Goal: Task Accomplishment & Management: Manage account settings

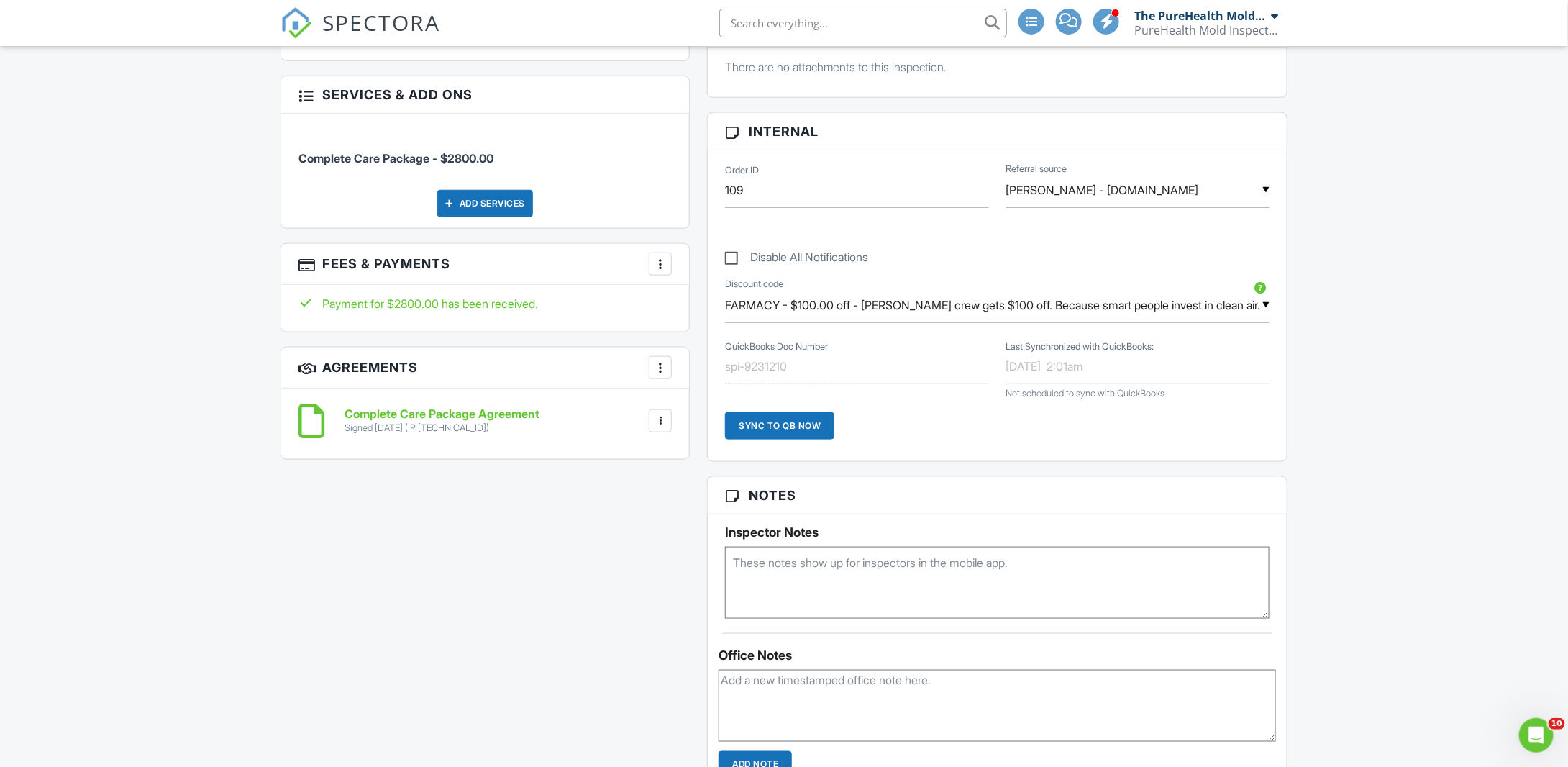
scroll to position [647, 0]
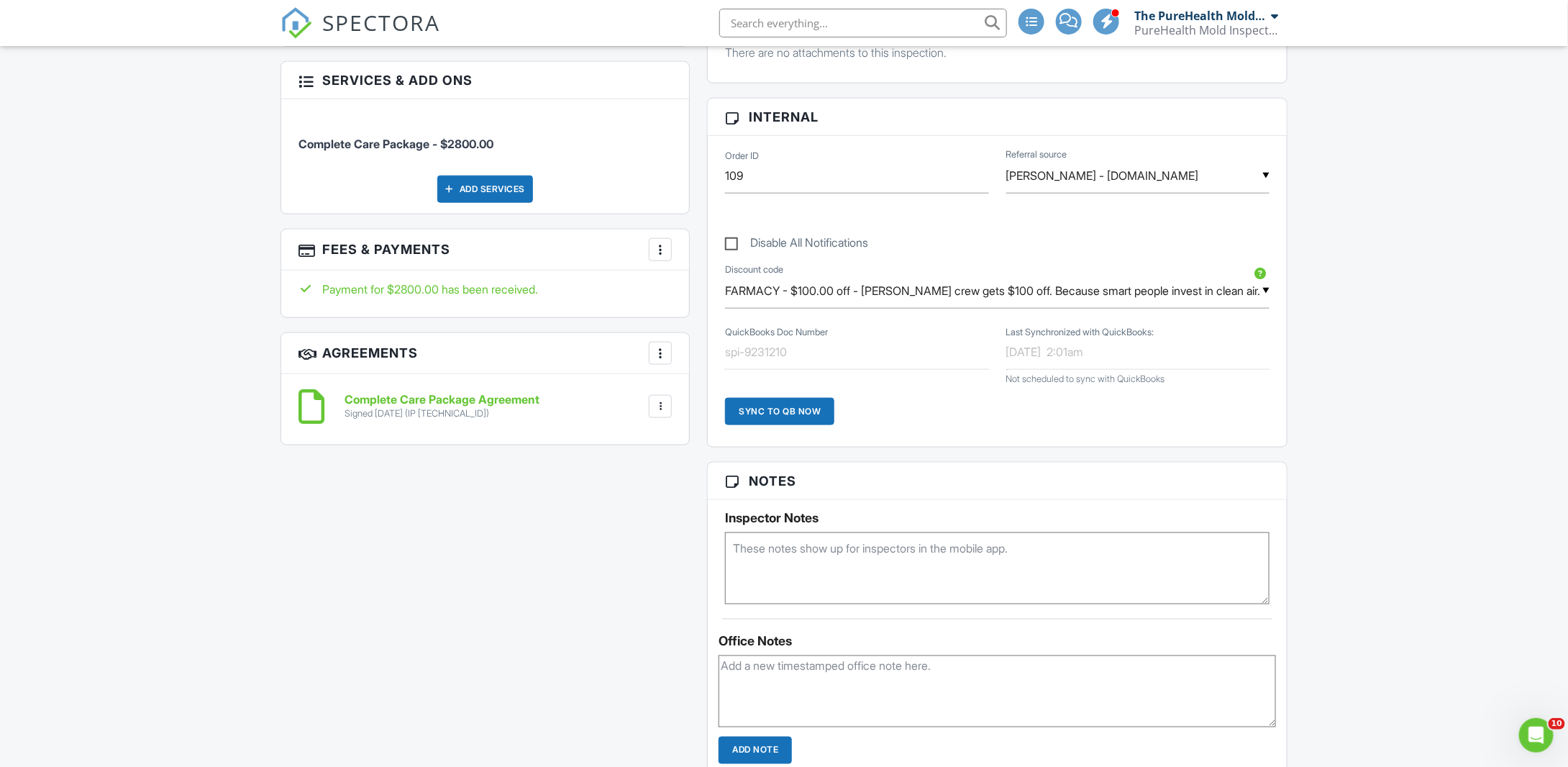
click at [810, 541] on textarea at bounding box center [997, 568] width 545 height 72
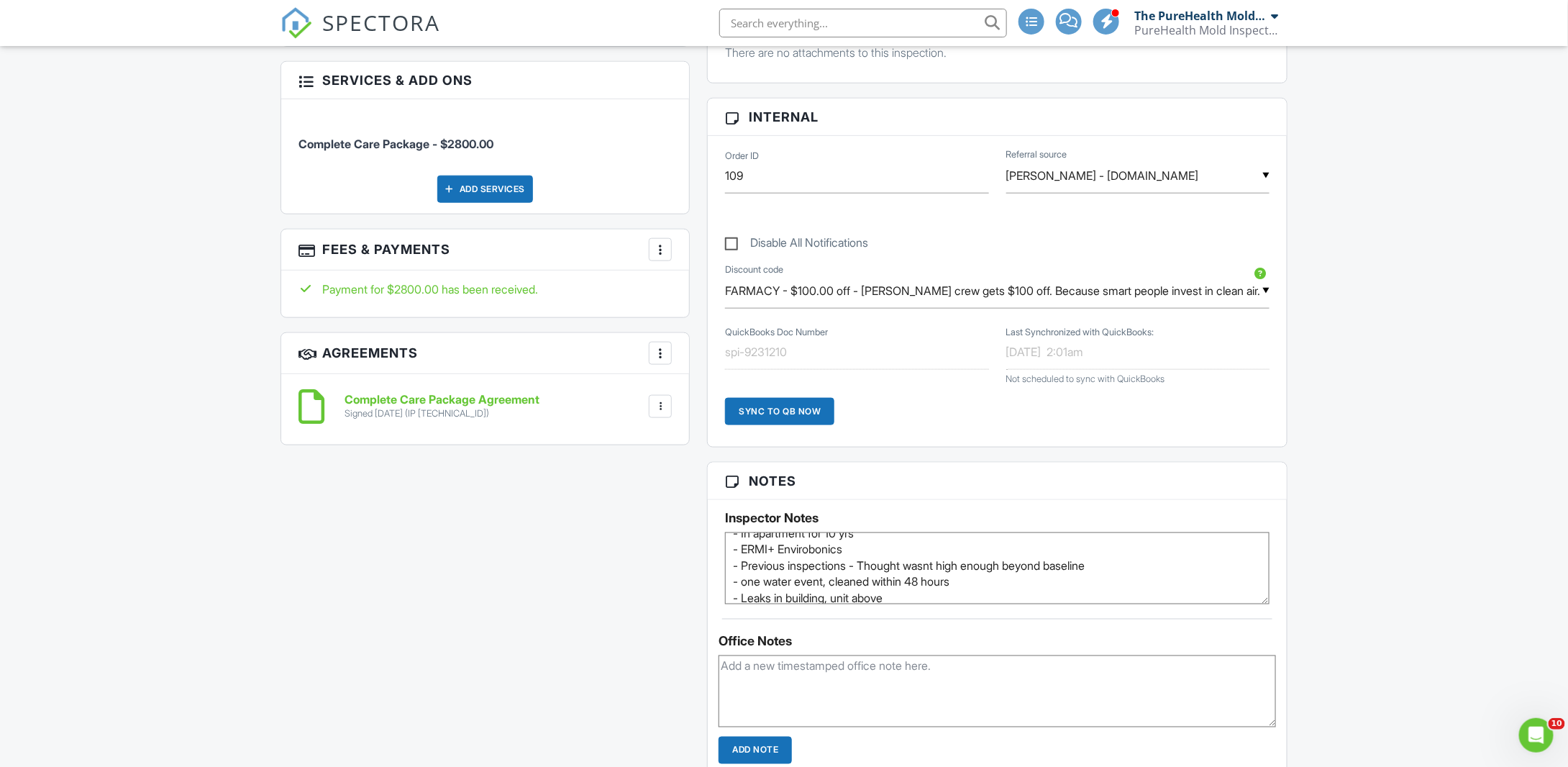
scroll to position [32, 0]
click at [903, 575] on textarea "- In apartment for 10 yrs - ERMI+ Envirobonics - Previous inspections - Thought…" at bounding box center [997, 568] width 545 height 72
click at [907, 548] on textarea "- In apartment for 10 yrs - ERMI+ Envirobonics - Previous inspections - Thought…" at bounding box center [997, 568] width 545 height 72
click at [1168, 578] on textarea "- In apartment for 10 yrs - ERMI+ Envirobonics - Previous inspections - Thought…" at bounding box center [997, 568] width 545 height 72
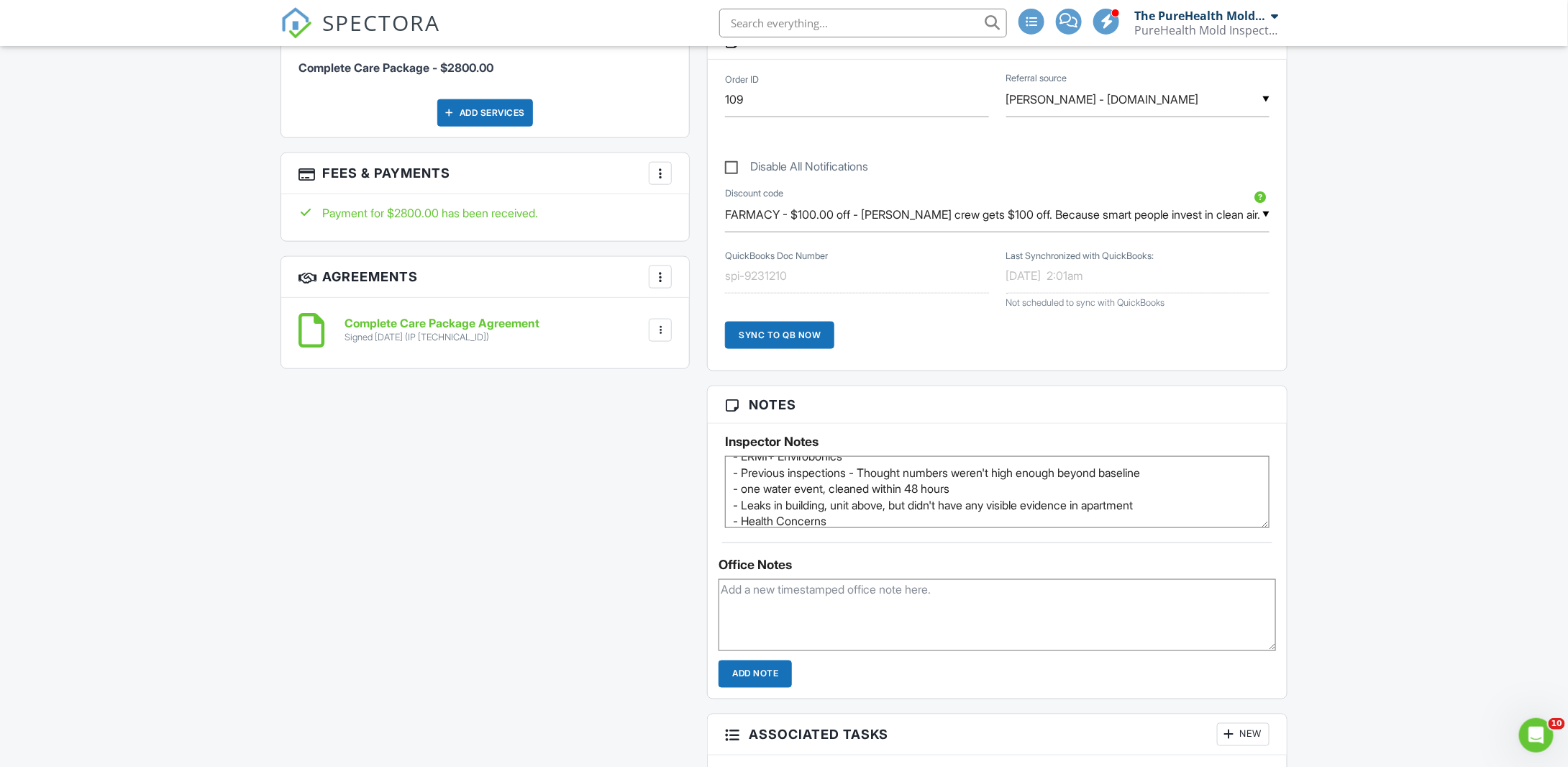
scroll to position [791, 0]
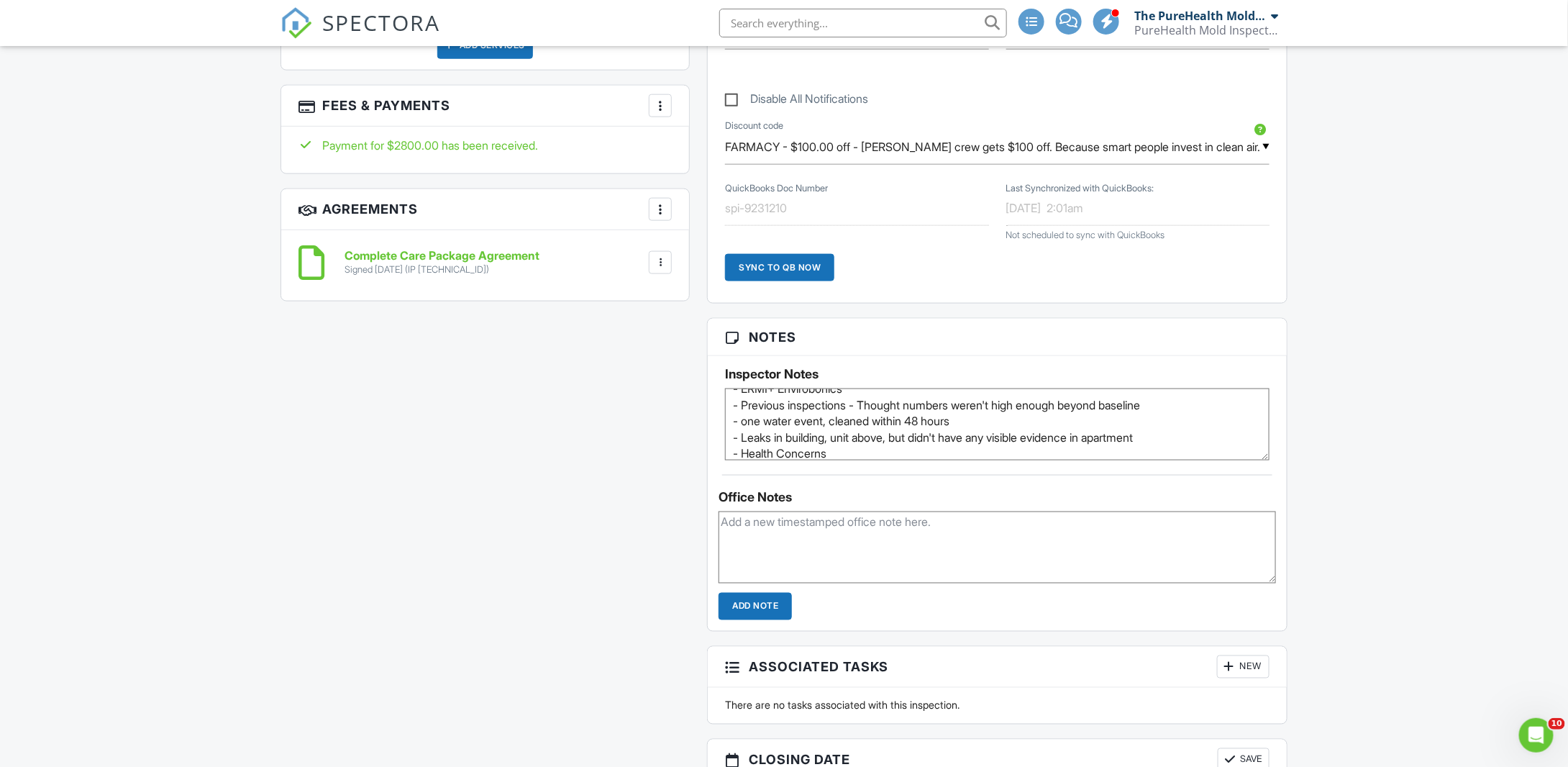
type textarea "- In apartment for 10 yrs - ERMI+ Envirobonics - Previous inspections - Thought…"
click at [768, 618] on div "Notes Inspector Notes - In apartment for 10 yrs - ERMI+ Envirobonics - Previous…" at bounding box center [997, 475] width 580 height 314
click at [768, 608] on input "Add Note" at bounding box center [755, 606] width 74 height 28
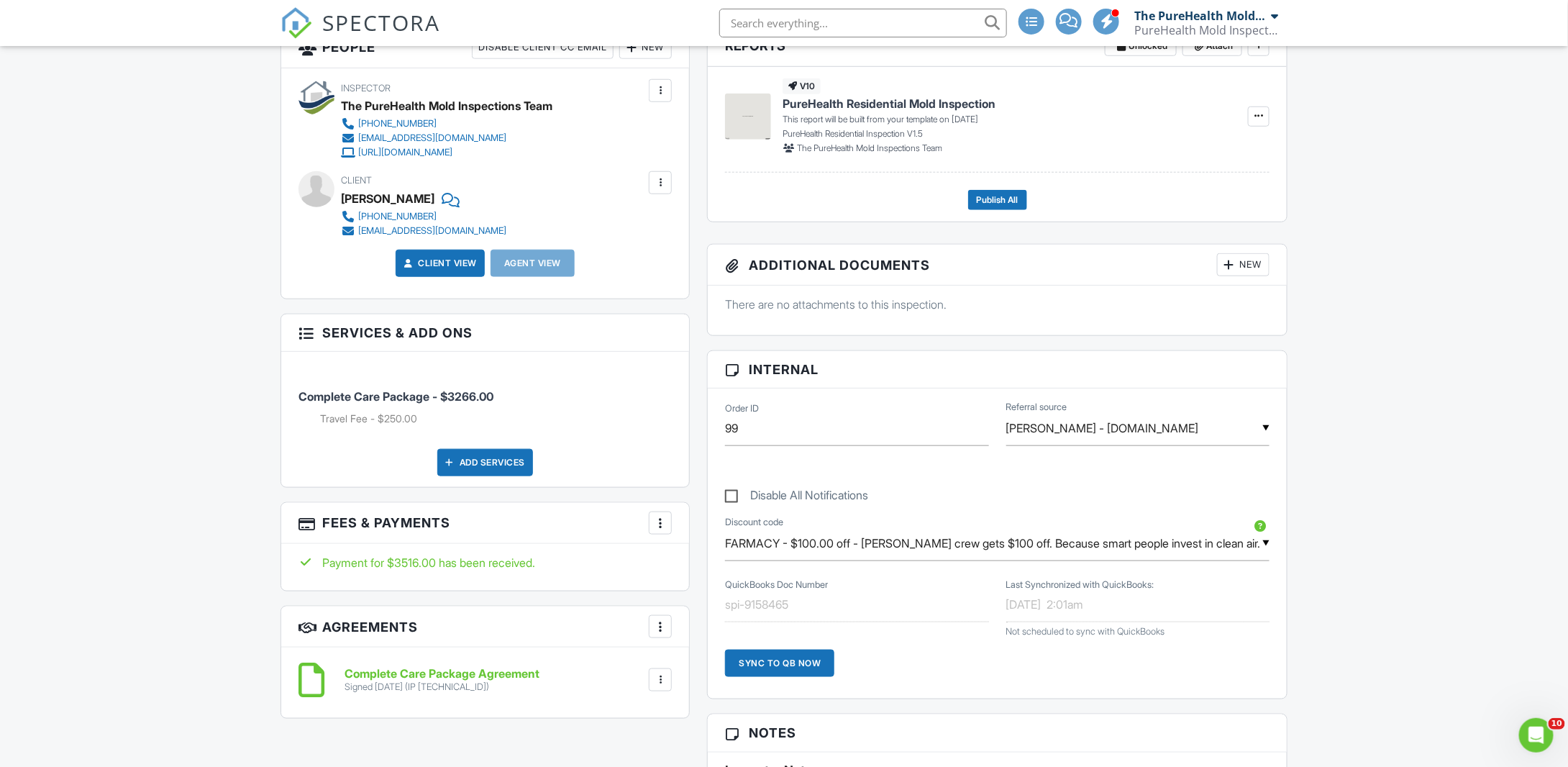
scroll to position [647, 0]
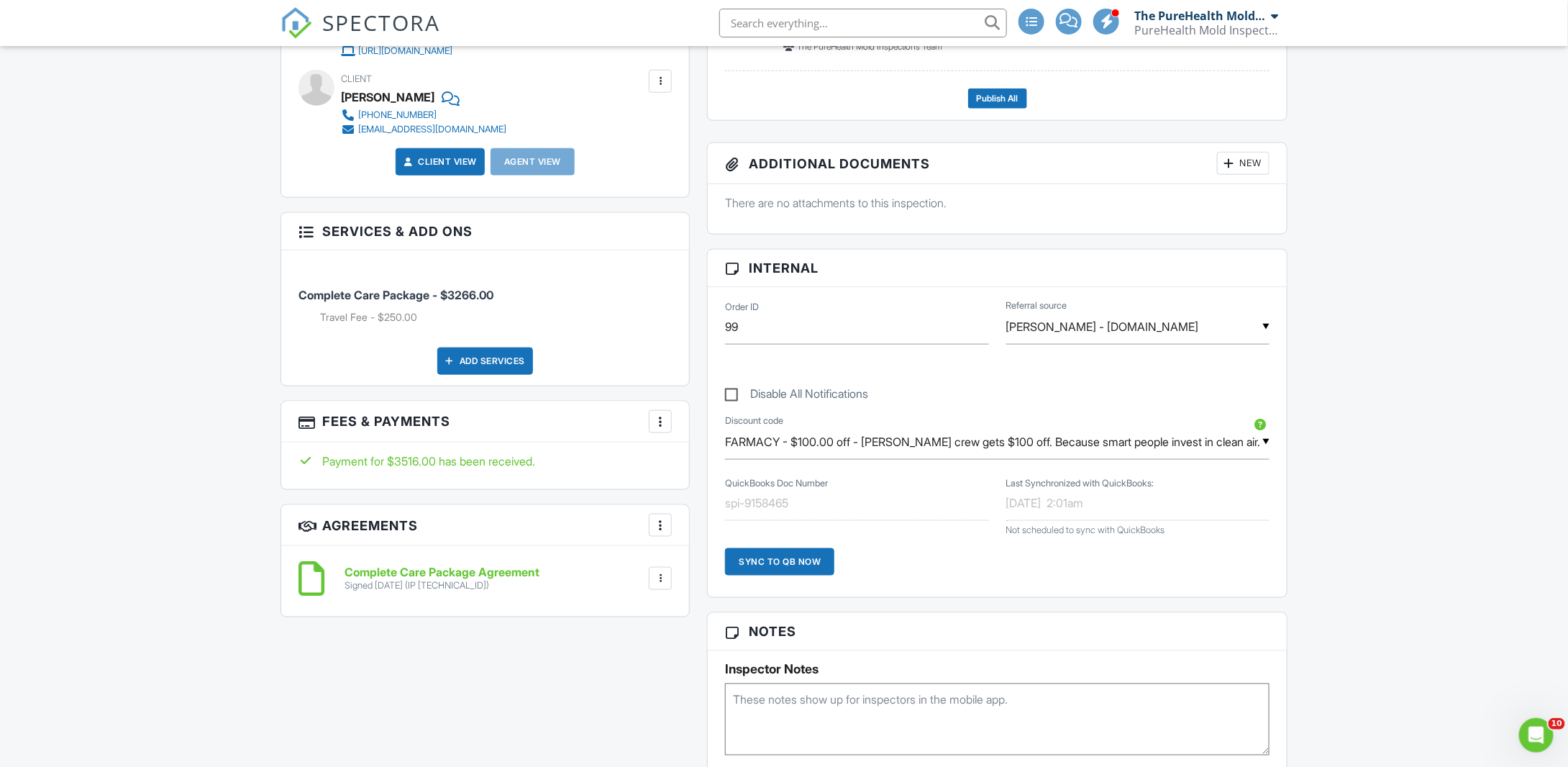
click at [809, 691] on textarea at bounding box center [997, 719] width 545 height 72
click at [855, 736] on textarea "- Replaced duct work in crawlspace - Air handler is only a couple years old - P…" at bounding box center [997, 719] width 545 height 72
click at [807, 720] on textarea "- Replaced duct work in crawlspace - Air handler is only a couple years old - P…" at bounding box center [997, 719] width 545 height 72
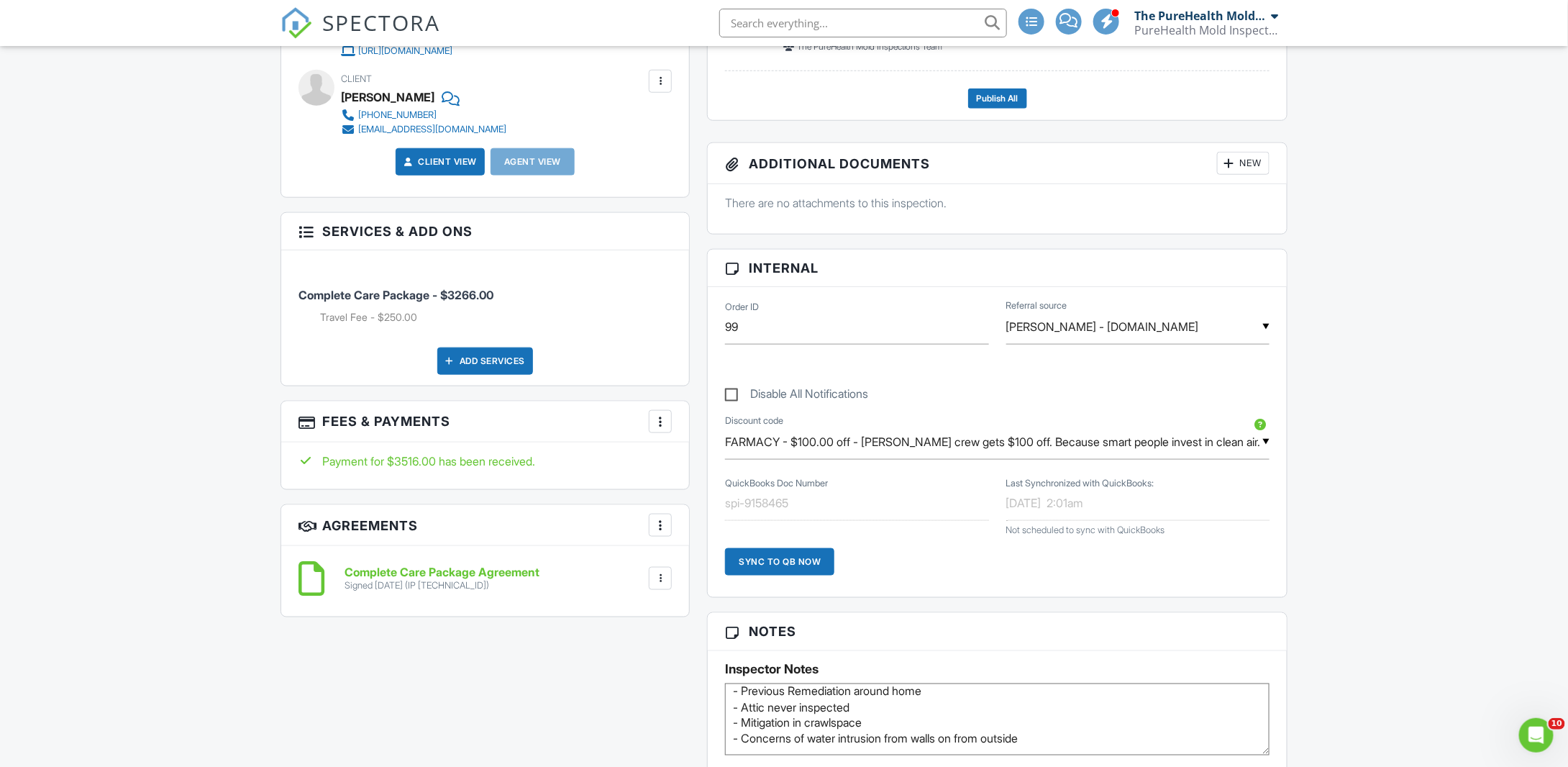
click at [952, 723] on textarea "- Replaced duct work in crawlspace - Air handler is only a couple years old - P…" at bounding box center [997, 719] width 545 height 72
click at [1119, 733] on textarea "- Replaced duct work in crawlspace - Air handler is only a couple years old - P…" at bounding box center [997, 719] width 545 height 72
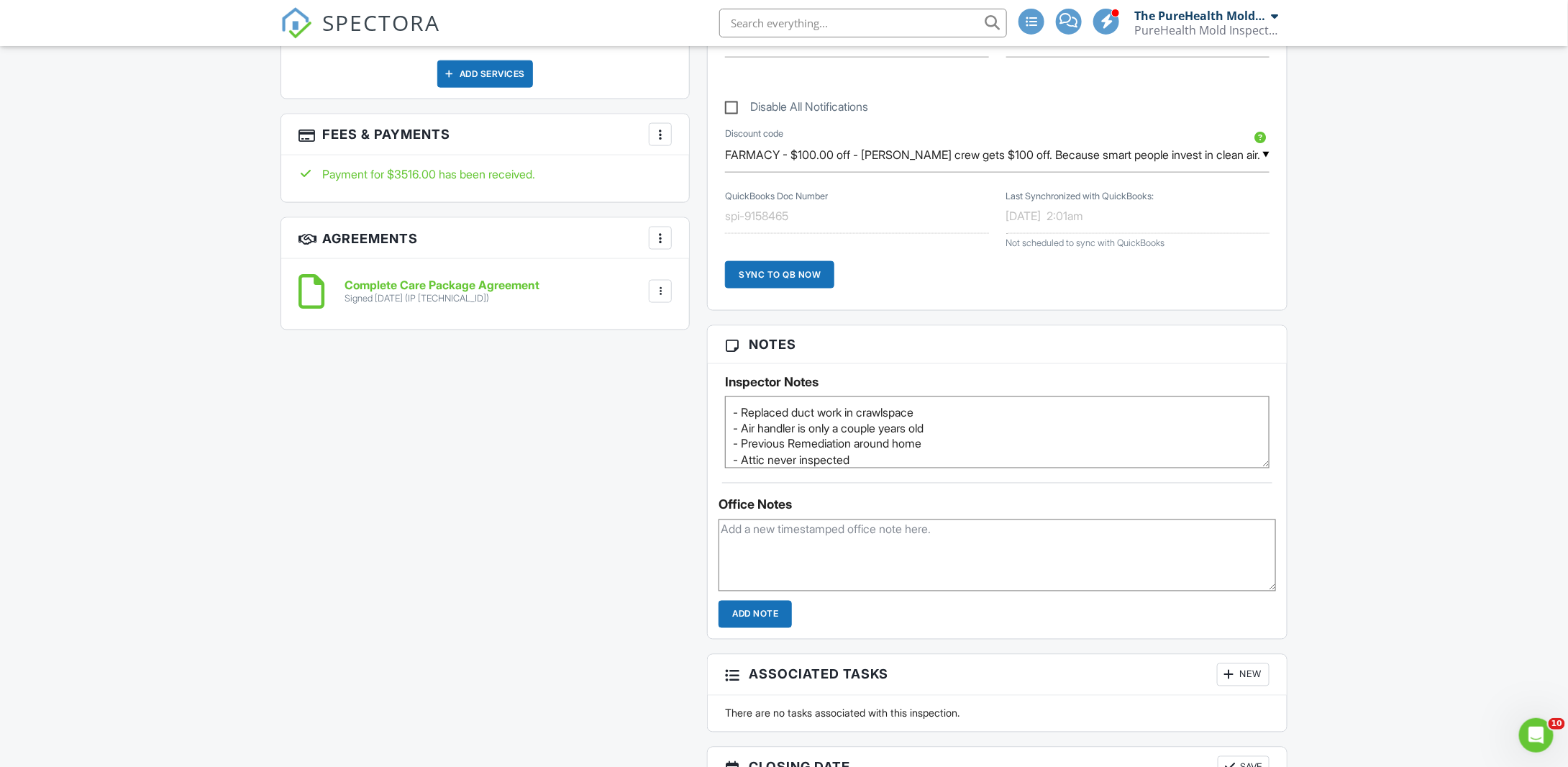
scroll to position [935, 0]
type textarea "- Replaced duct work in crawlspace - Air handler is only a couple years old - P…"
click at [762, 613] on input "Add Note" at bounding box center [755, 613] width 74 height 28
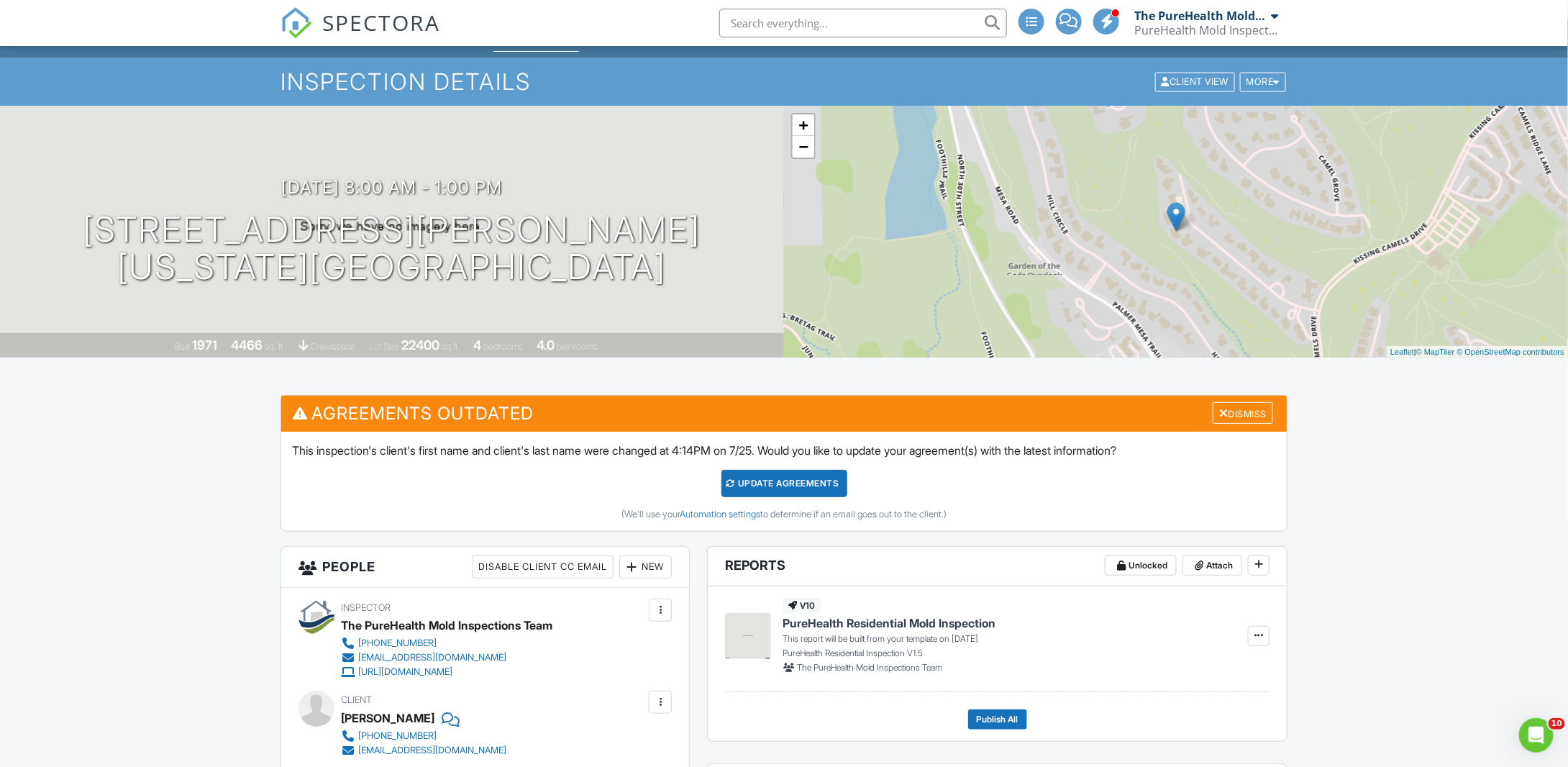
scroll to position [0, 0]
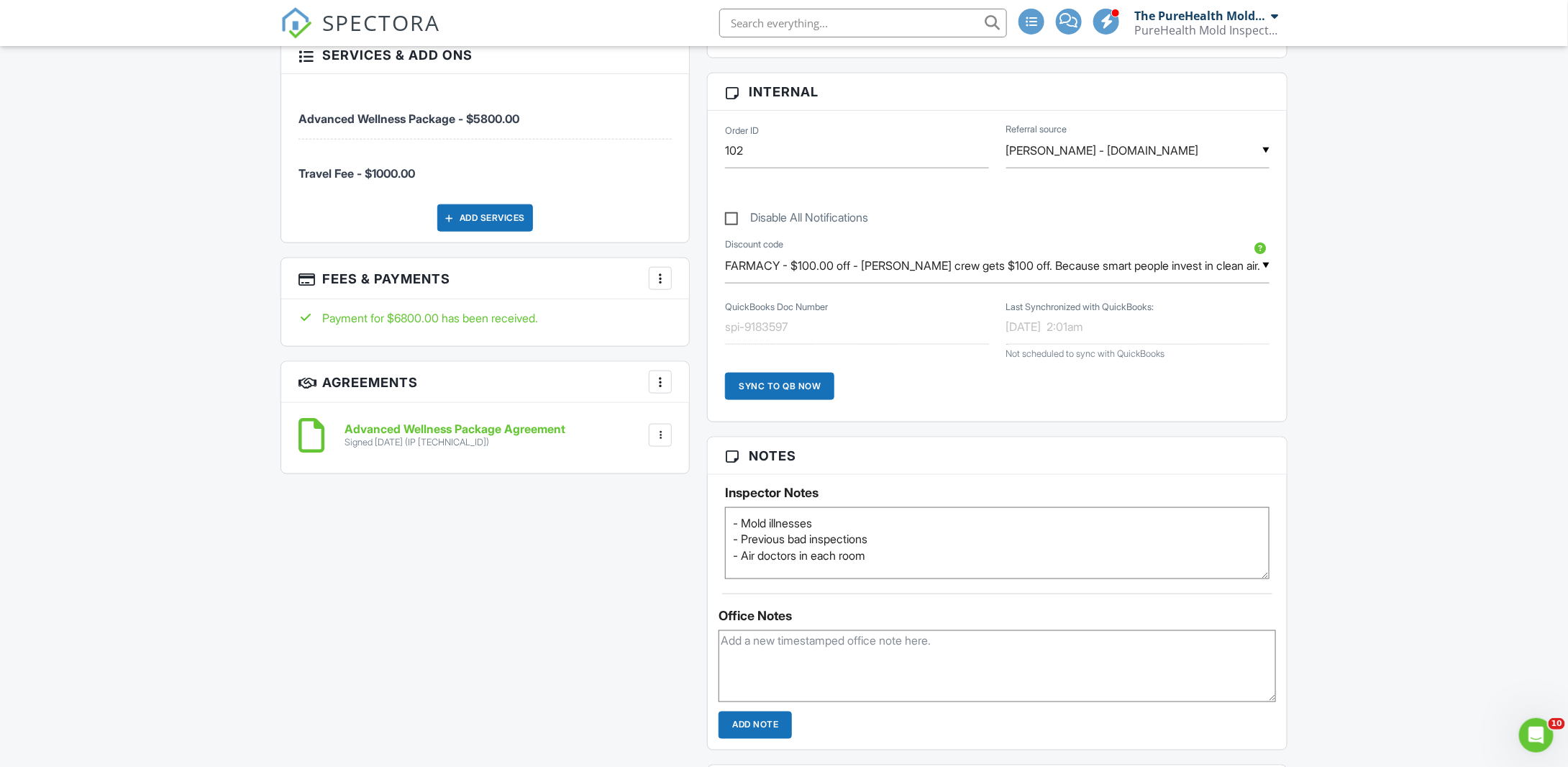
scroll to position [720, 0]
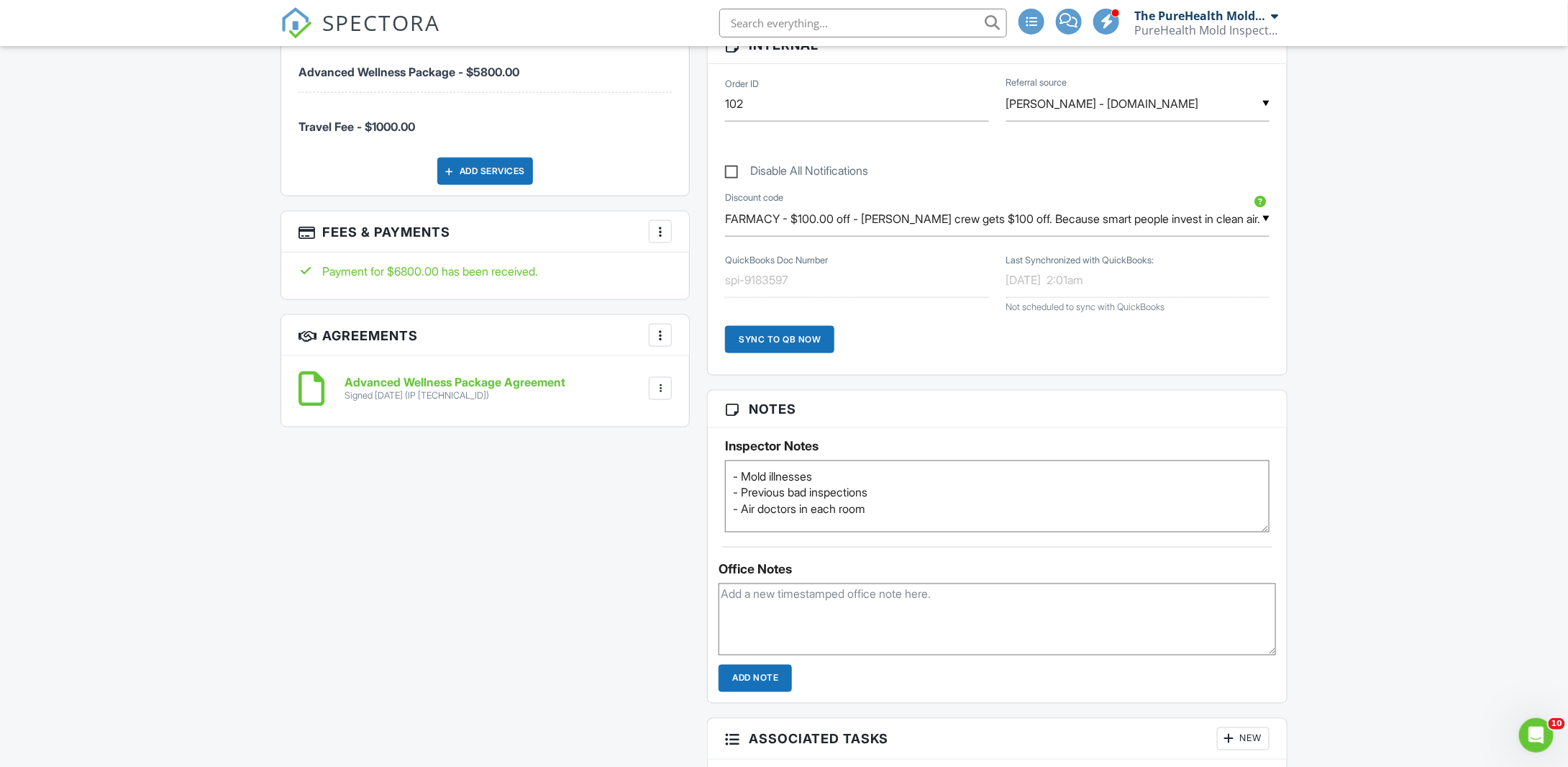
click at [921, 503] on textarea "- Mold illnesses - Previous bad inspections - Air doctors in each room" at bounding box center [997, 496] width 545 height 72
click at [916, 486] on textarea "- Mold illnesses - Previous bad inspections - Air doctors in each room" at bounding box center [997, 496] width 545 height 72
click at [1046, 509] on textarea "- Mold illnesses - Previous bad inspections - Air doctors in each room" at bounding box center [997, 496] width 545 height 72
click at [946, 502] on textarea "- Mold illnesses - Previous bad inspections - Air doctors in each room" at bounding box center [997, 496] width 545 height 72
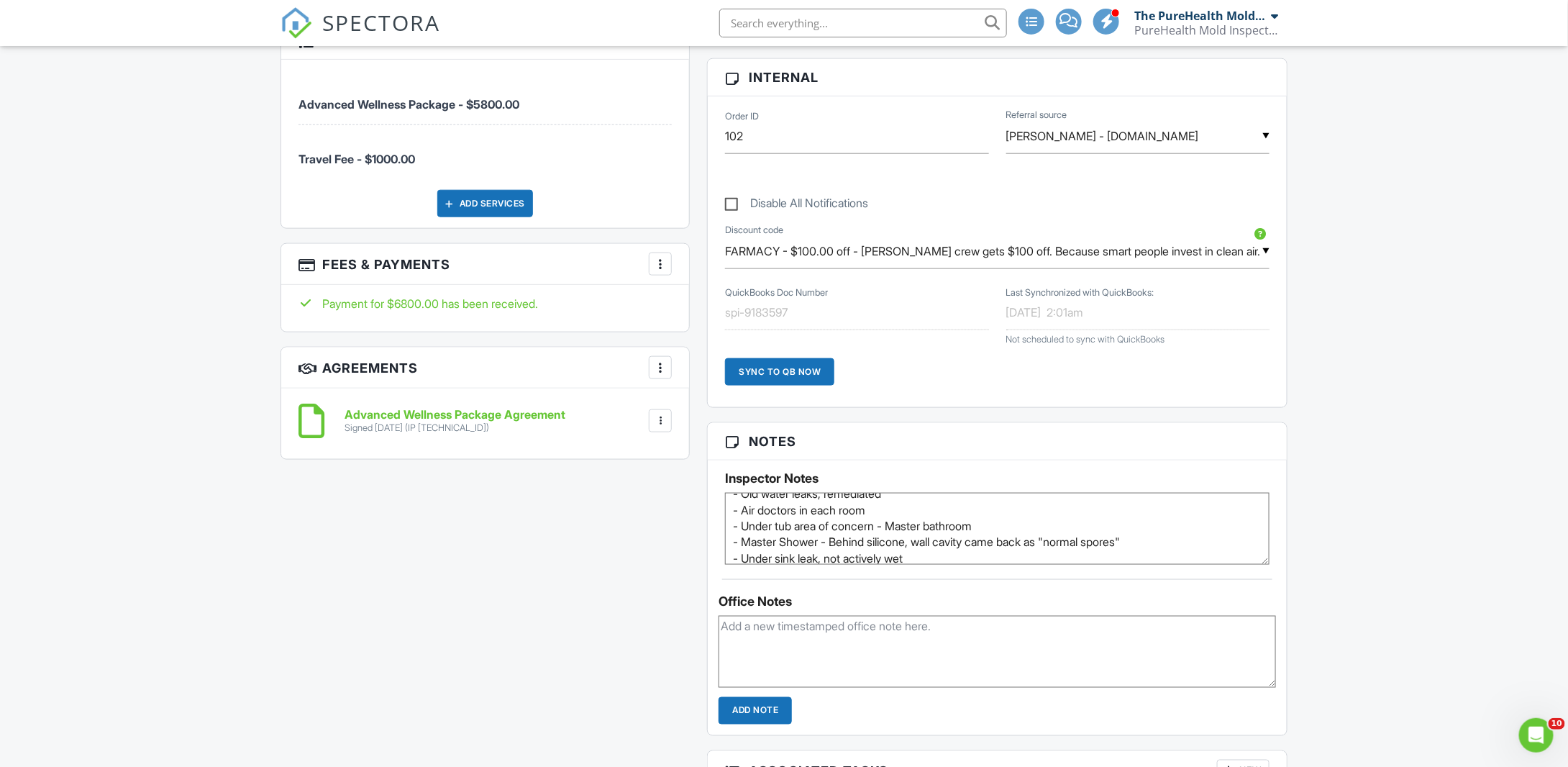
scroll to position [720, 0]
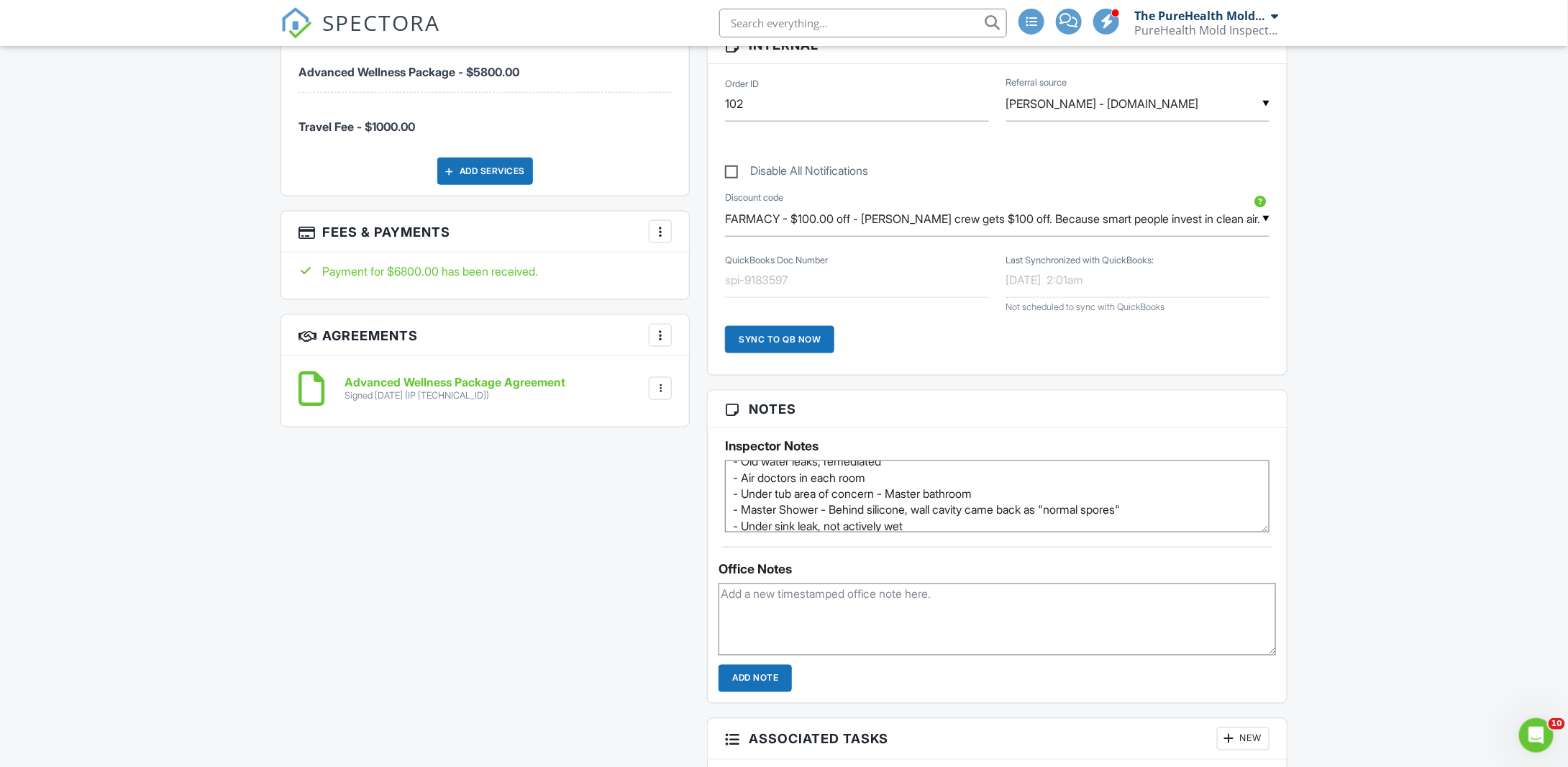
click at [978, 522] on textarea "- Mold illnesses - Previous bad inspections - Air doctors in each room" at bounding box center [997, 496] width 545 height 72
type textarea "- Mold illnesses, working with doctor (Both Wife and Husband, potentially daugh…"
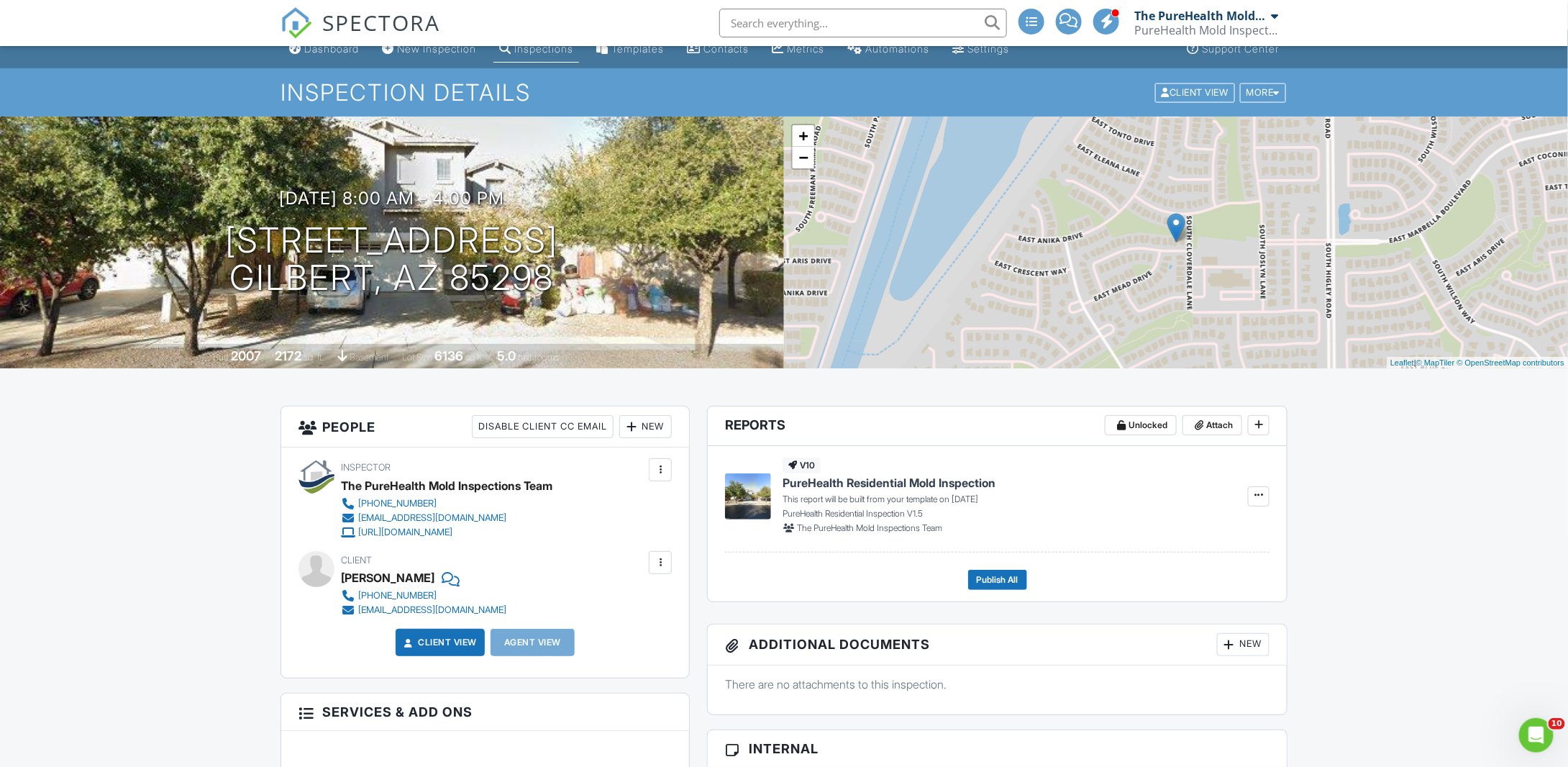
scroll to position [0, 0]
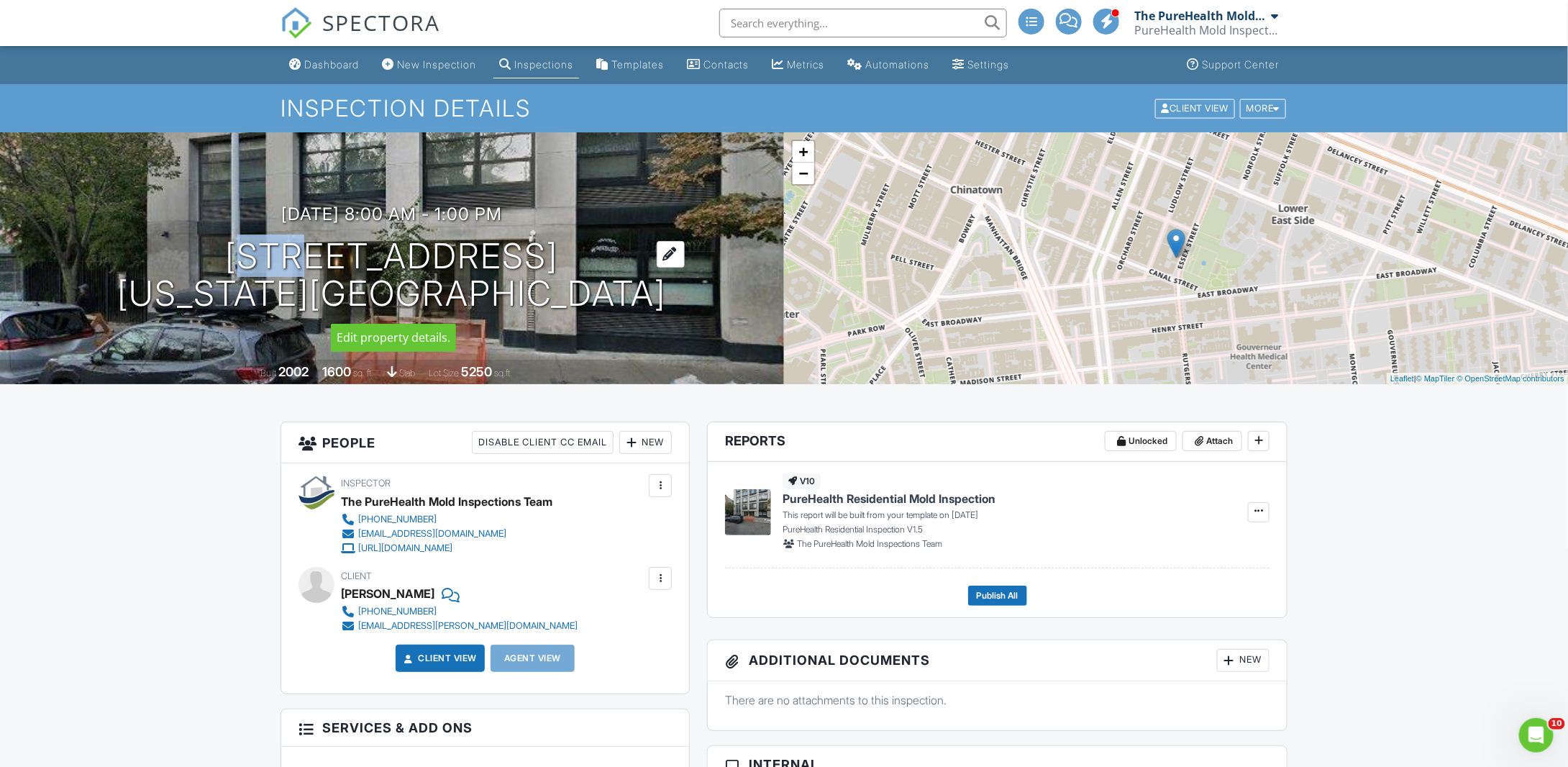
drag, startPoint x: 271, startPoint y: 248, endPoint x: 336, endPoint y: 259, distance: 65.9
type textarea "7 ES"
click at [336, 259] on h1 "7 Essex St 6A New York, NY 10002" at bounding box center [392, 275] width 549 height 76
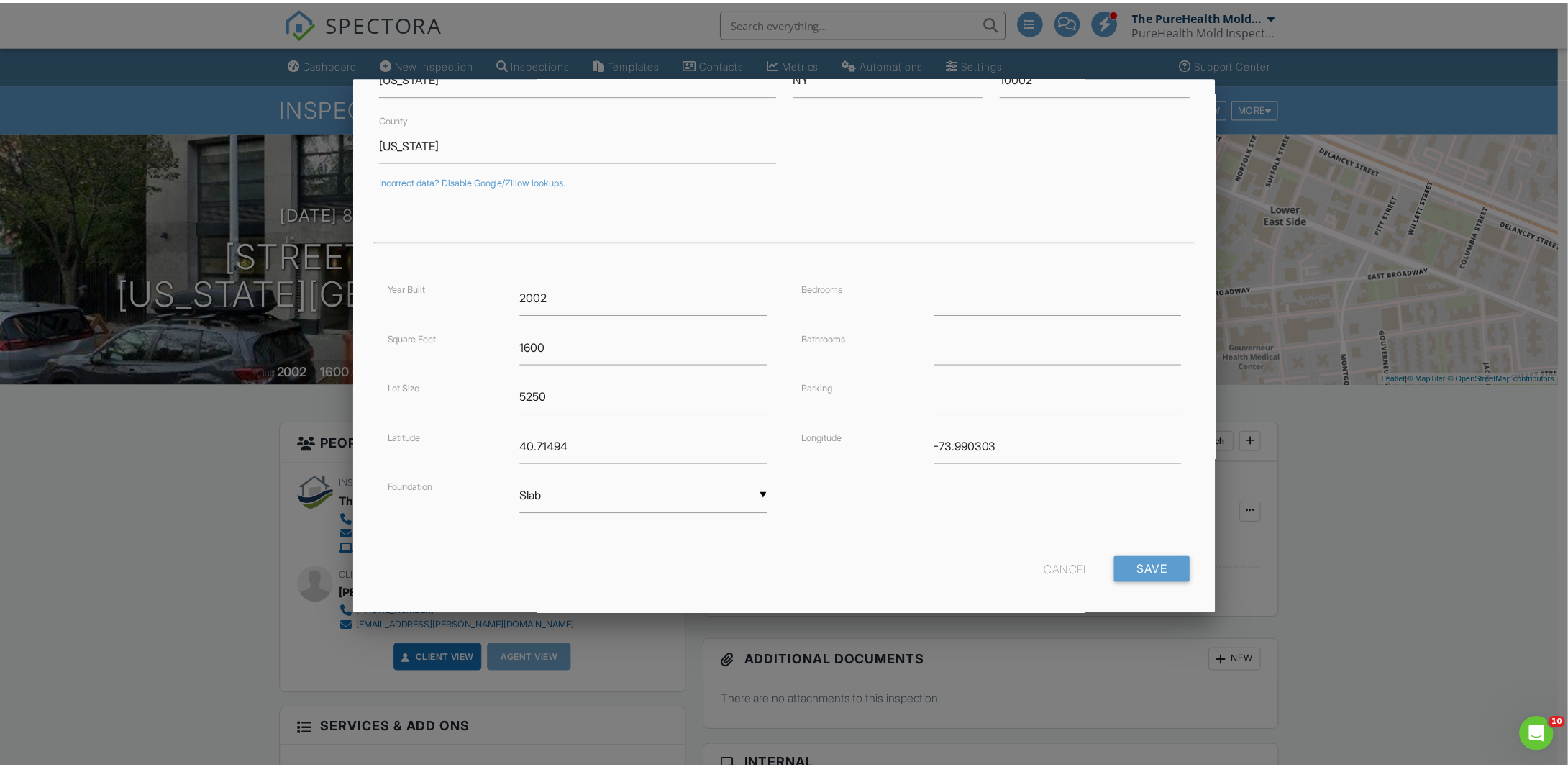
scroll to position [178, 0]
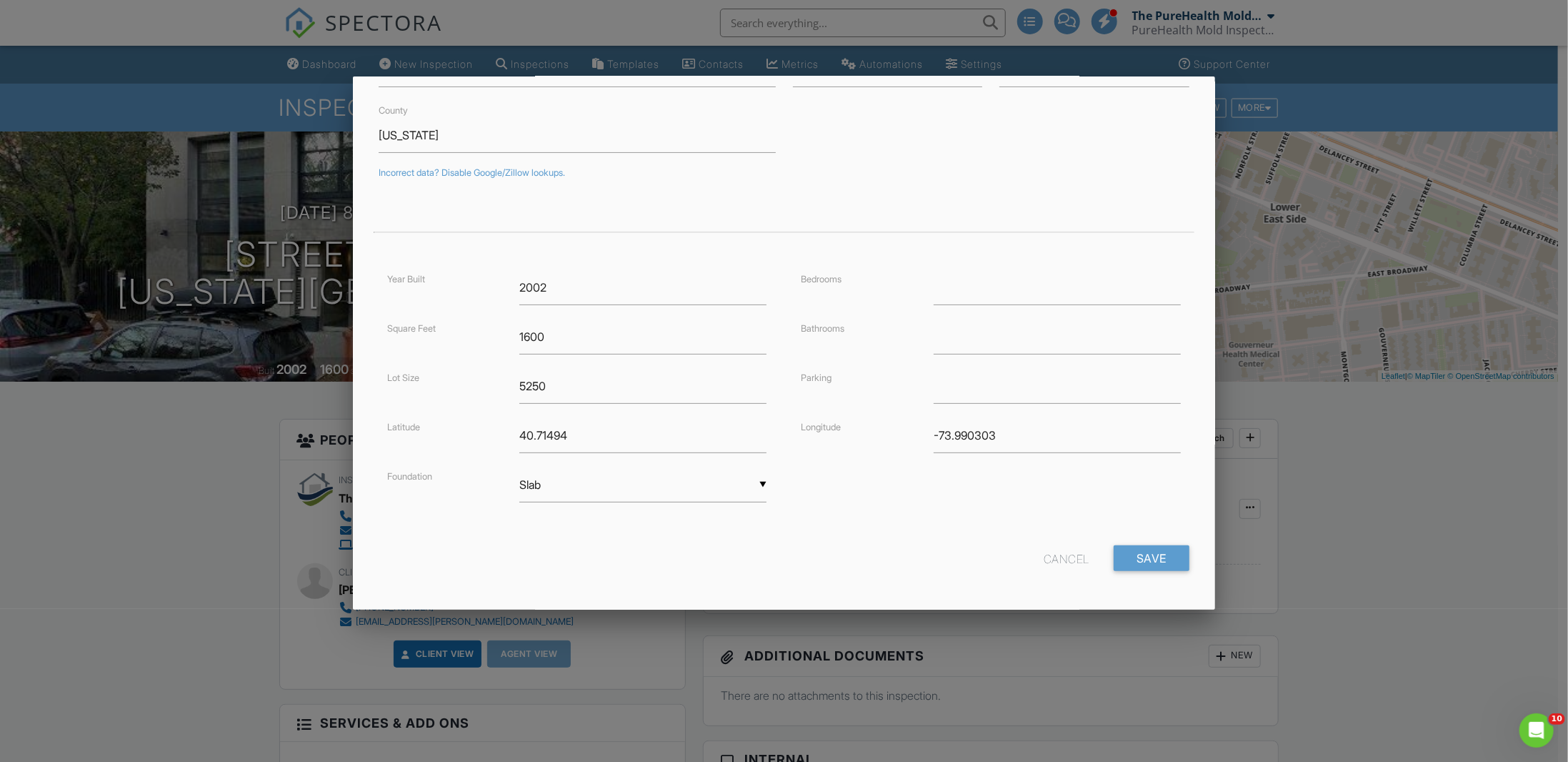
click at [1073, 556] on div "Cancel" at bounding box center [1067, 558] width 46 height 26
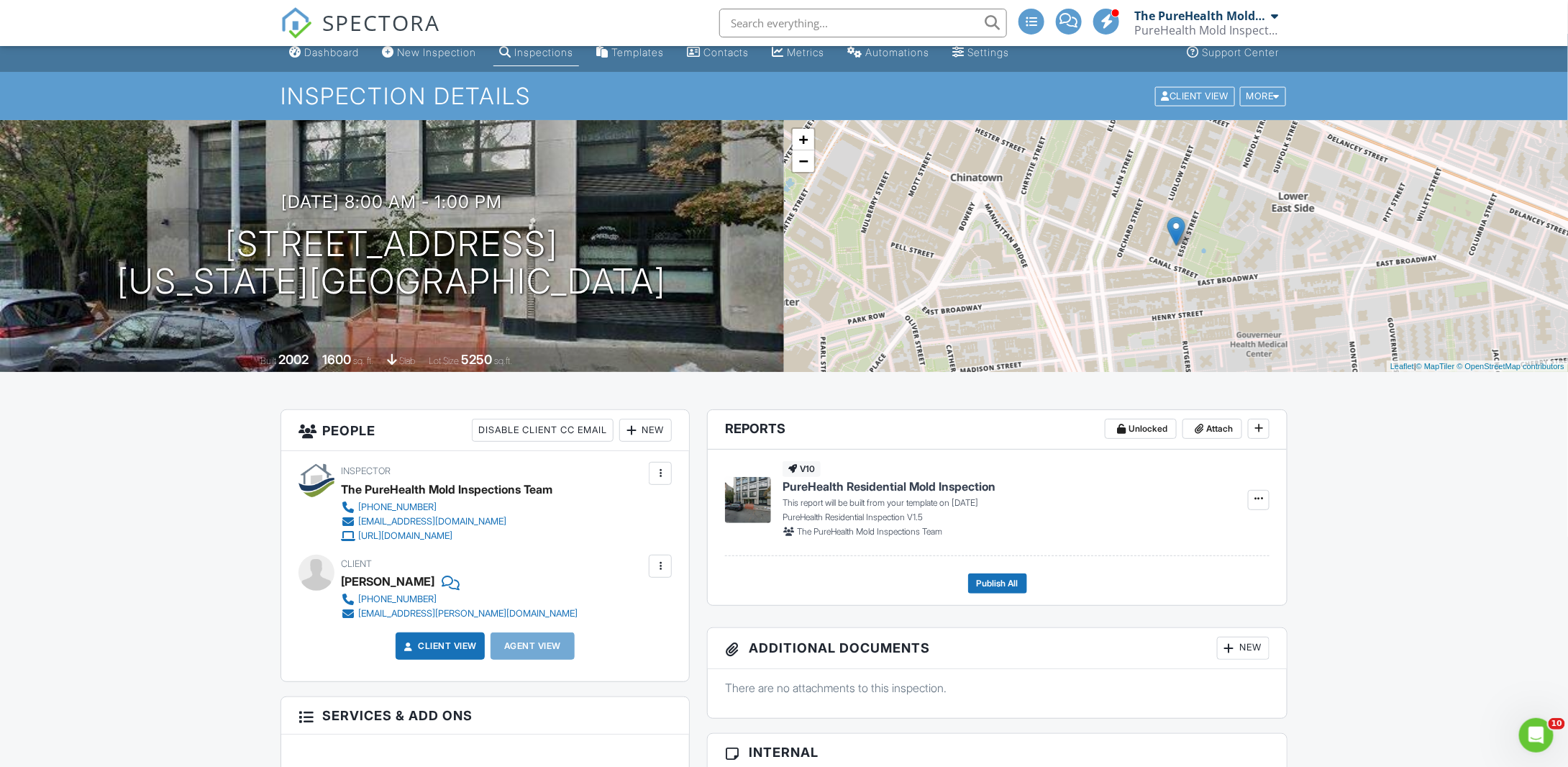
scroll to position [0, 0]
